Goal: Find specific page/section: Find specific page/section

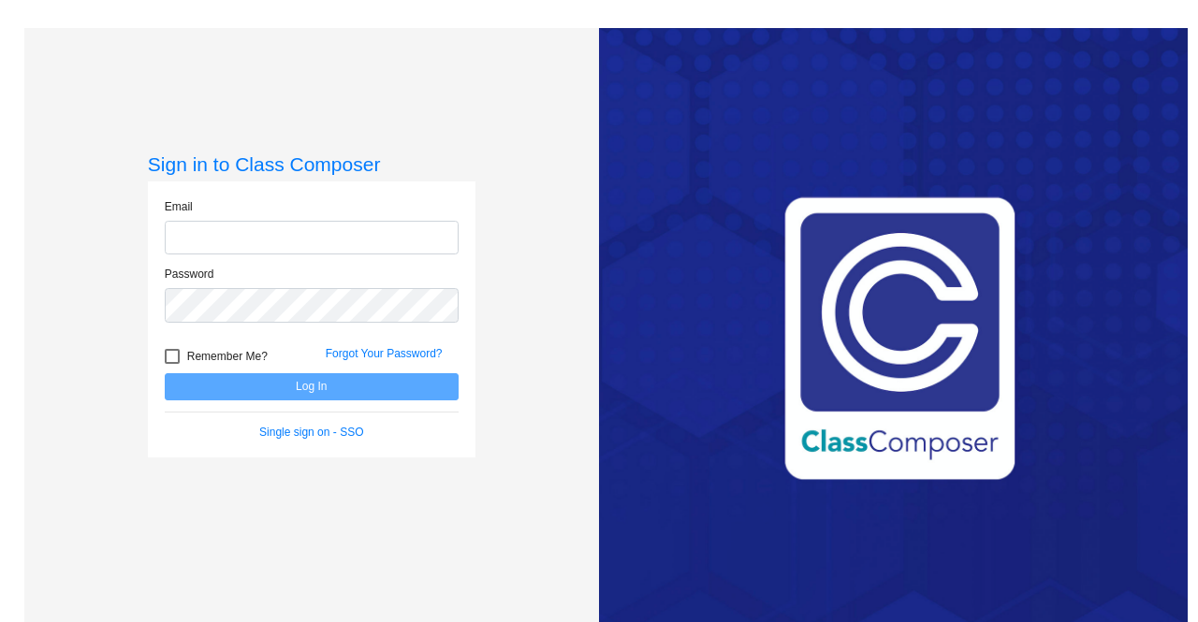
type input "courtney.bogan@lcps.org"
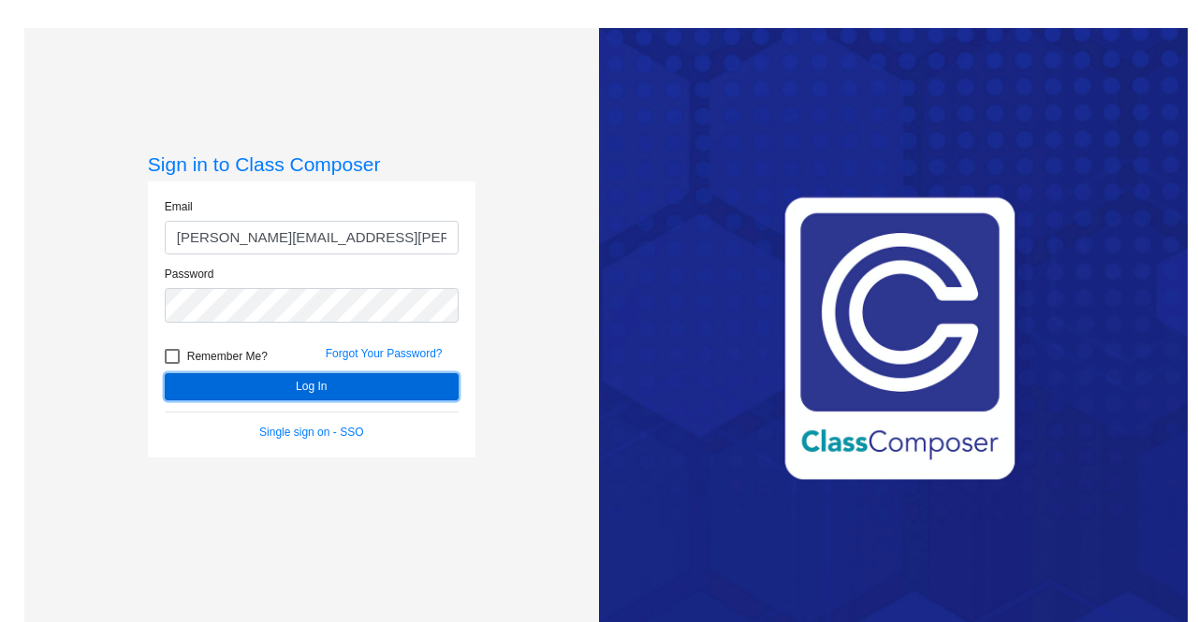
click at [269, 385] on button "Log In" at bounding box center [312, 386] width 294 height 27
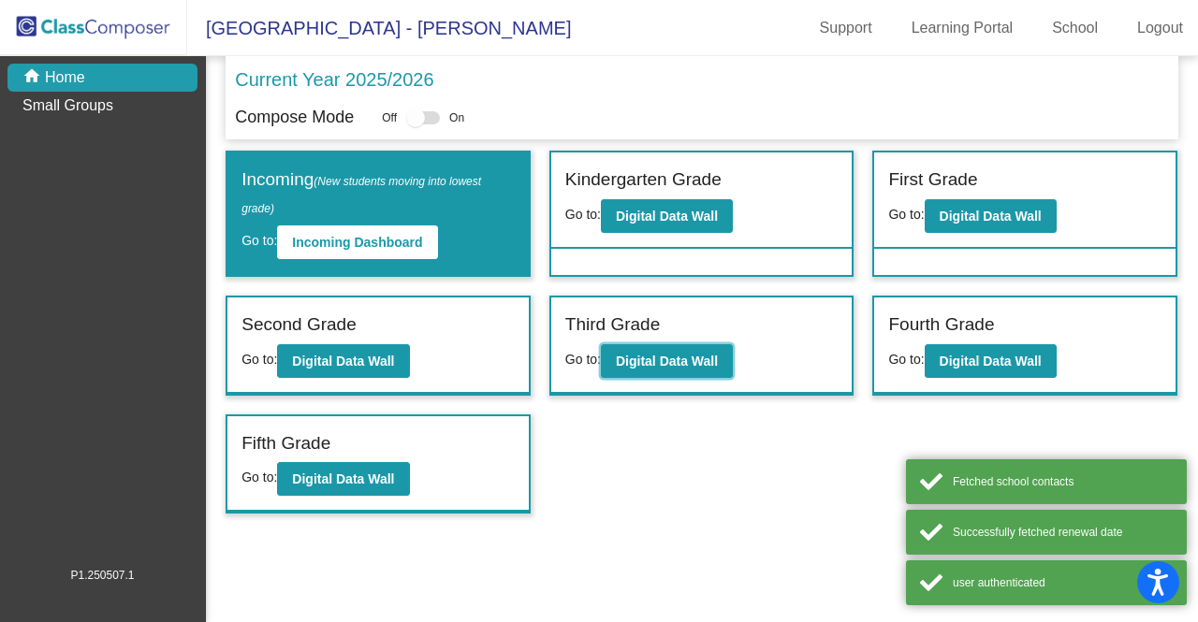
click at [676, 357] on b "Digital Data Wall" at bounding box center [667, 361] width 102 height 15
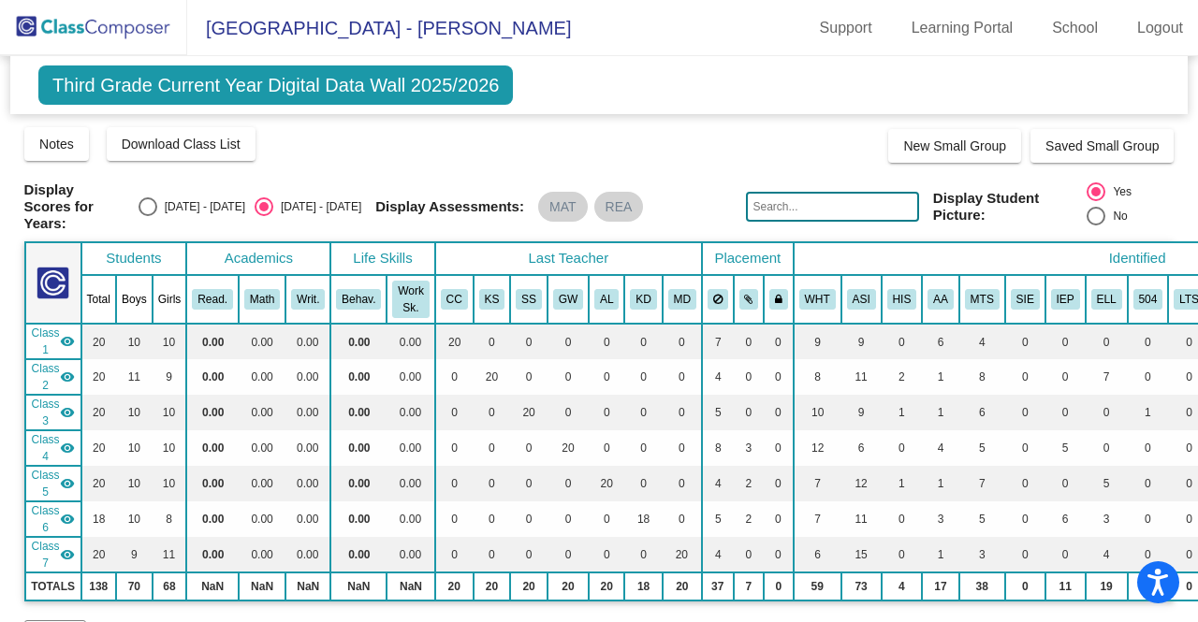
click at [835, 198] on input "text" at bounding box center [832, 207] width 172 height 30
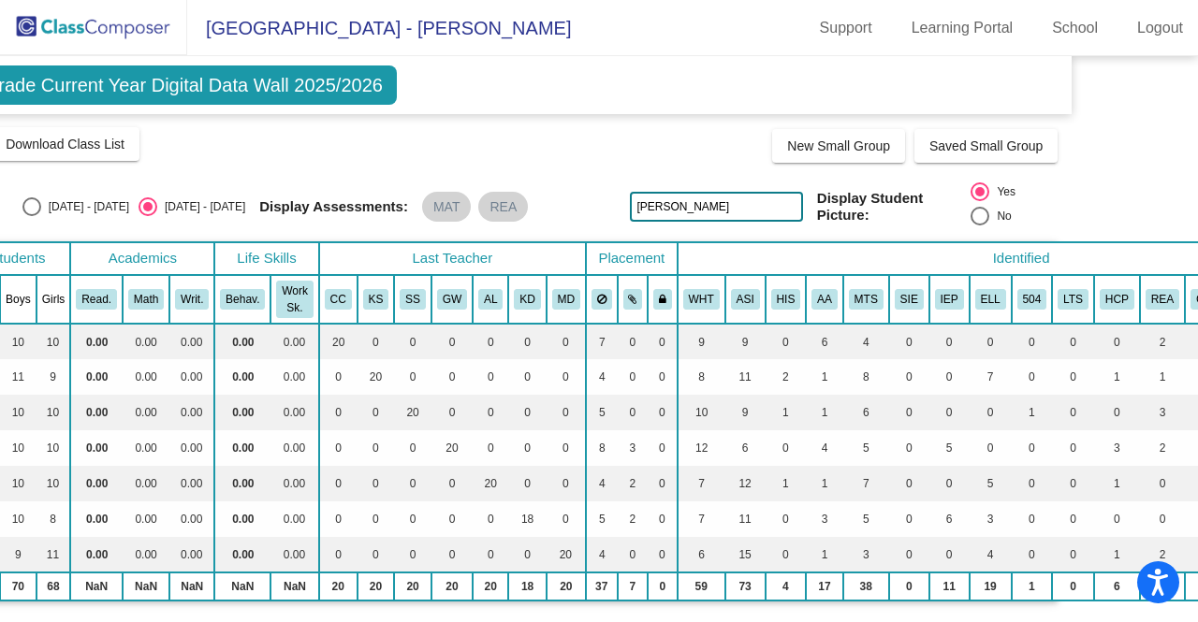
drag, startPoint x: 1187, startPoint y: 95, endPoint x: 1190, endPoint y: 167, distance: 72.1
click at [1190, 167] on mat-sidenav-content "Third Grade Current Year Digital Data Wall 2025/2026 Add, Move, or Retain Stude…" at bounding box center [599, 339] width 1198 height 566
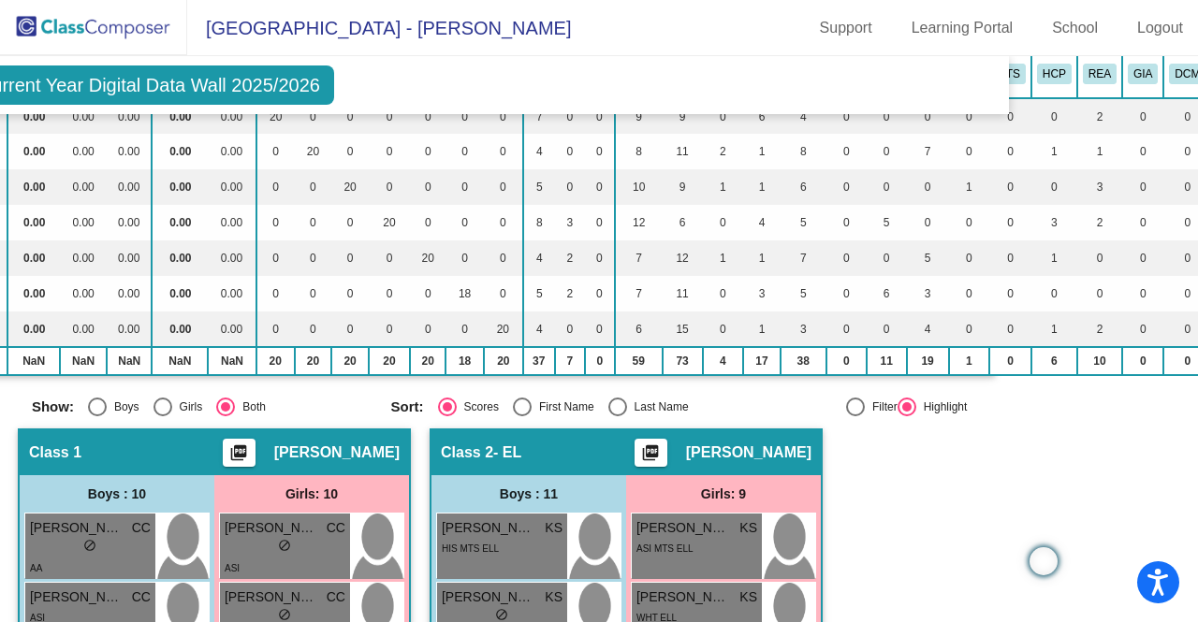
scroll to position [0, 179]
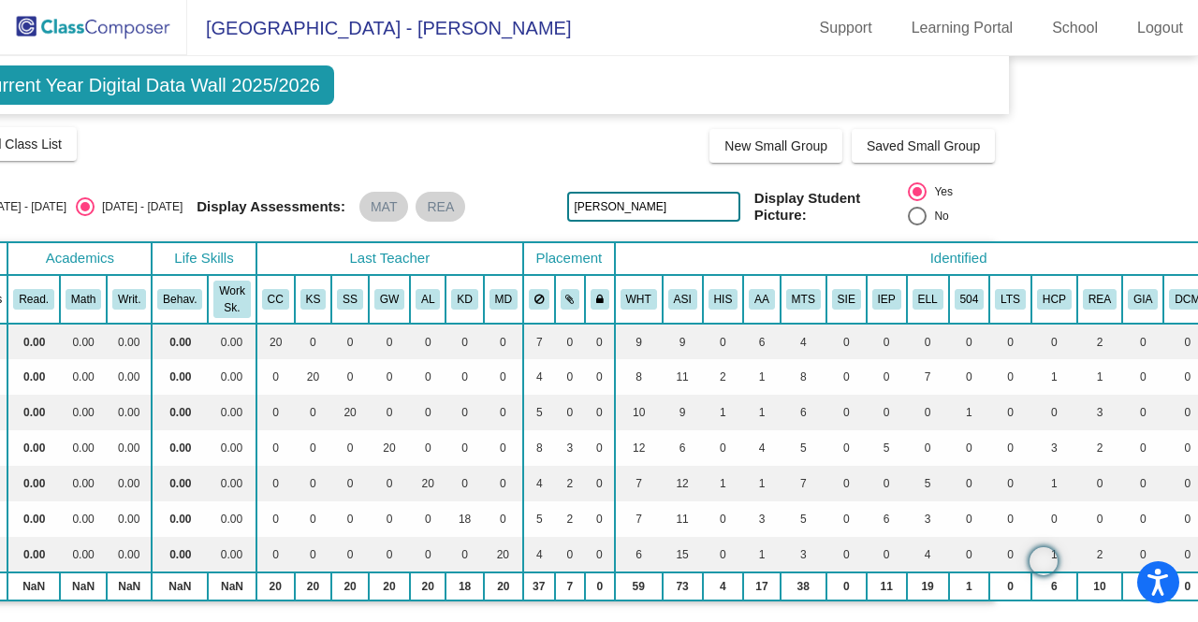
click at [638, 196] on input "kyle" at bounding box center [653, 207] width 172 height 30
type input "k"
type input "Ela"
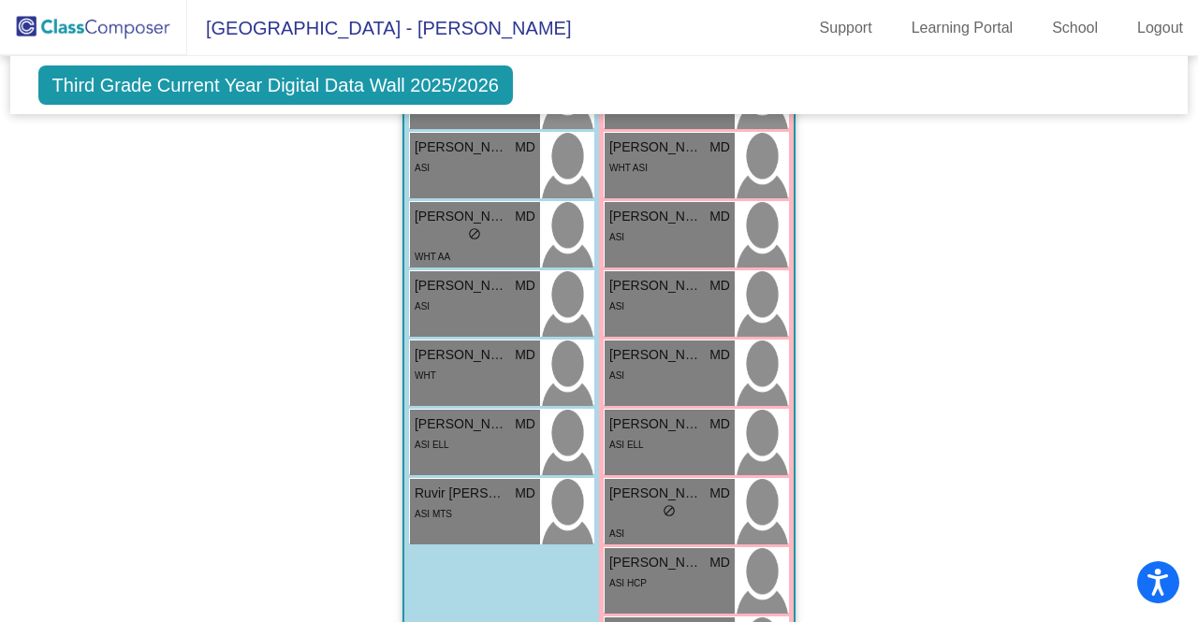
scroll to position [3294, 0]
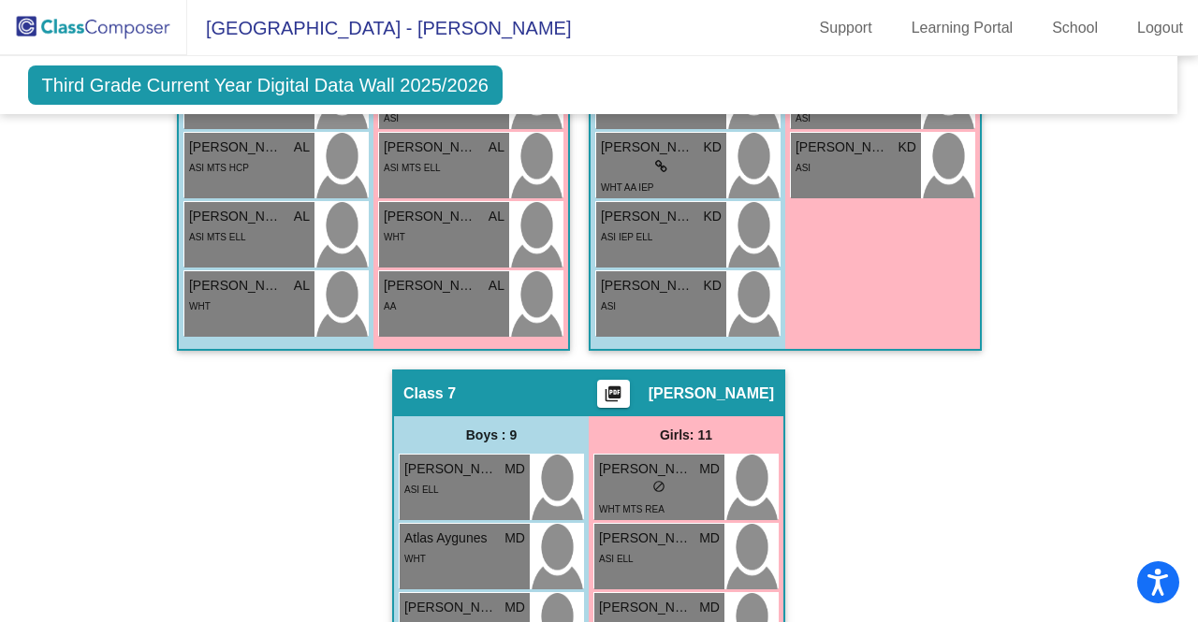
scroll to position [2772, 10]
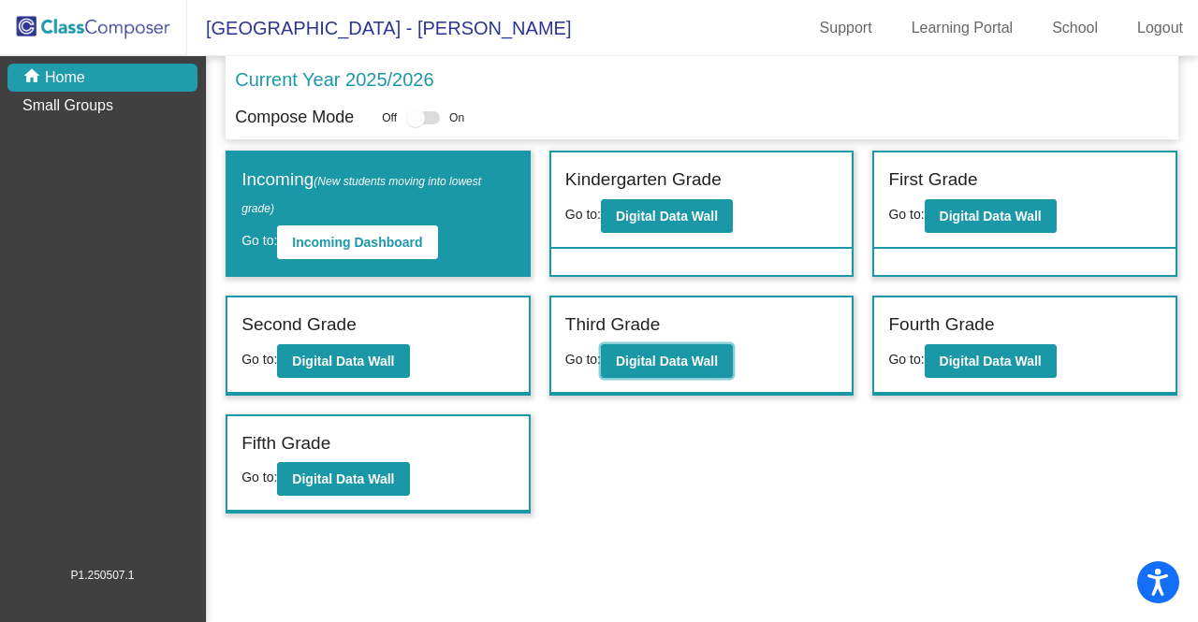
click at [687, 360] on b "Digital Data Wall" at bounding box center [667, 361] width 102 height 15
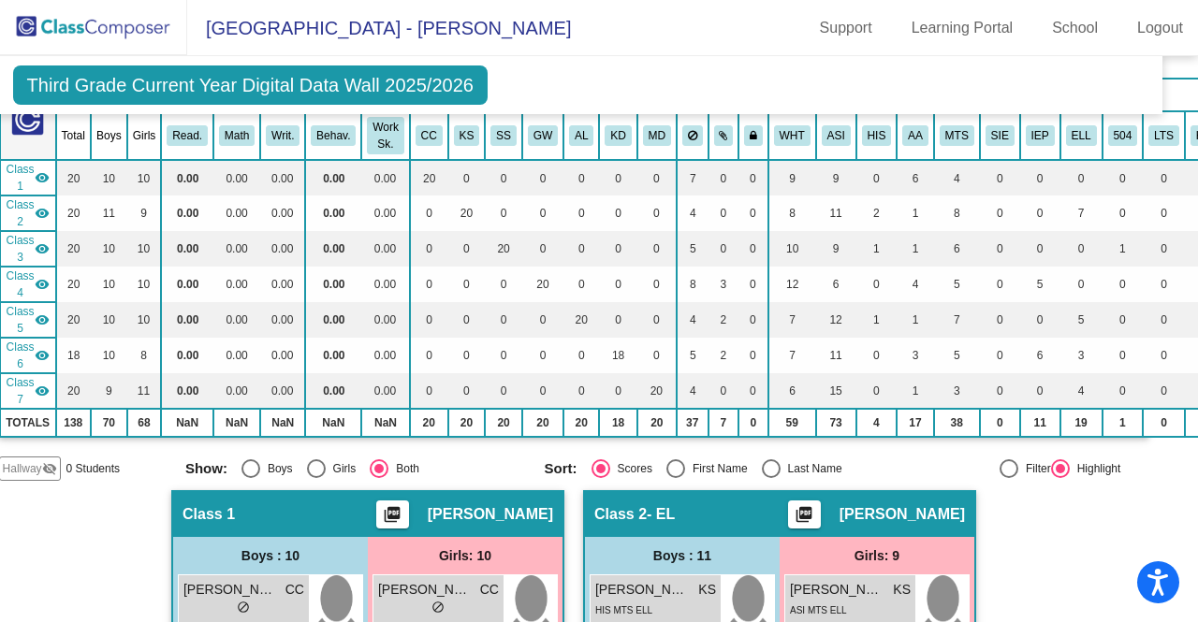
scroll to position [0, 25]
